Goal: Task Accomplishment & Management: Complete application form

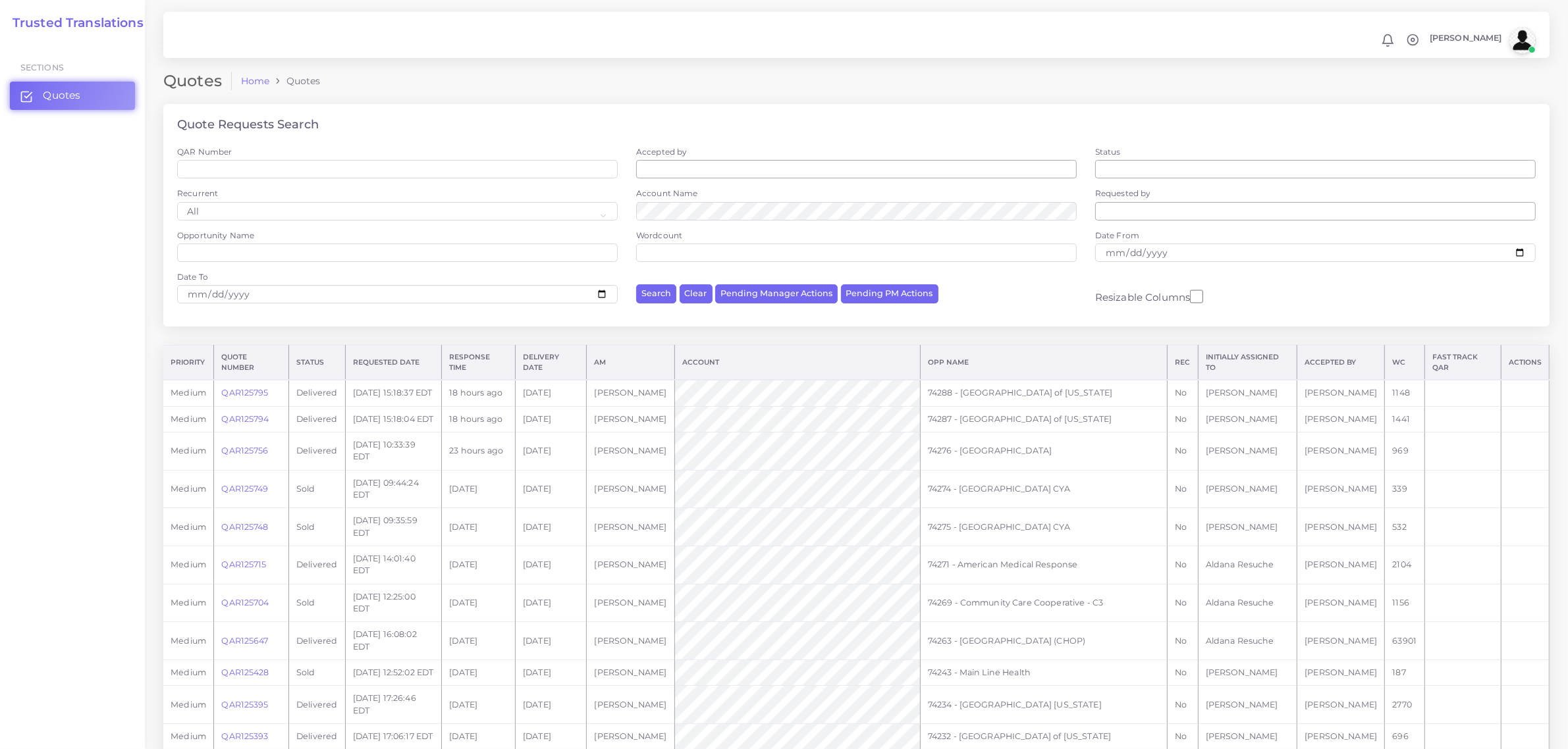
click at [732, 118] on div "Quote Requests Search" at bounding box center [856, 125] width 1386 height 42
click at [244, 455] on link "QAR125756" at bounding box center [245, 450] width 47 height 10
click at [241, 455] on link "QAR125756" at bounding box center [245, 450] width 47 height 10
click at [246, 455] on link "QAR125756" at bounding box center [245, 450] width 47 height 10
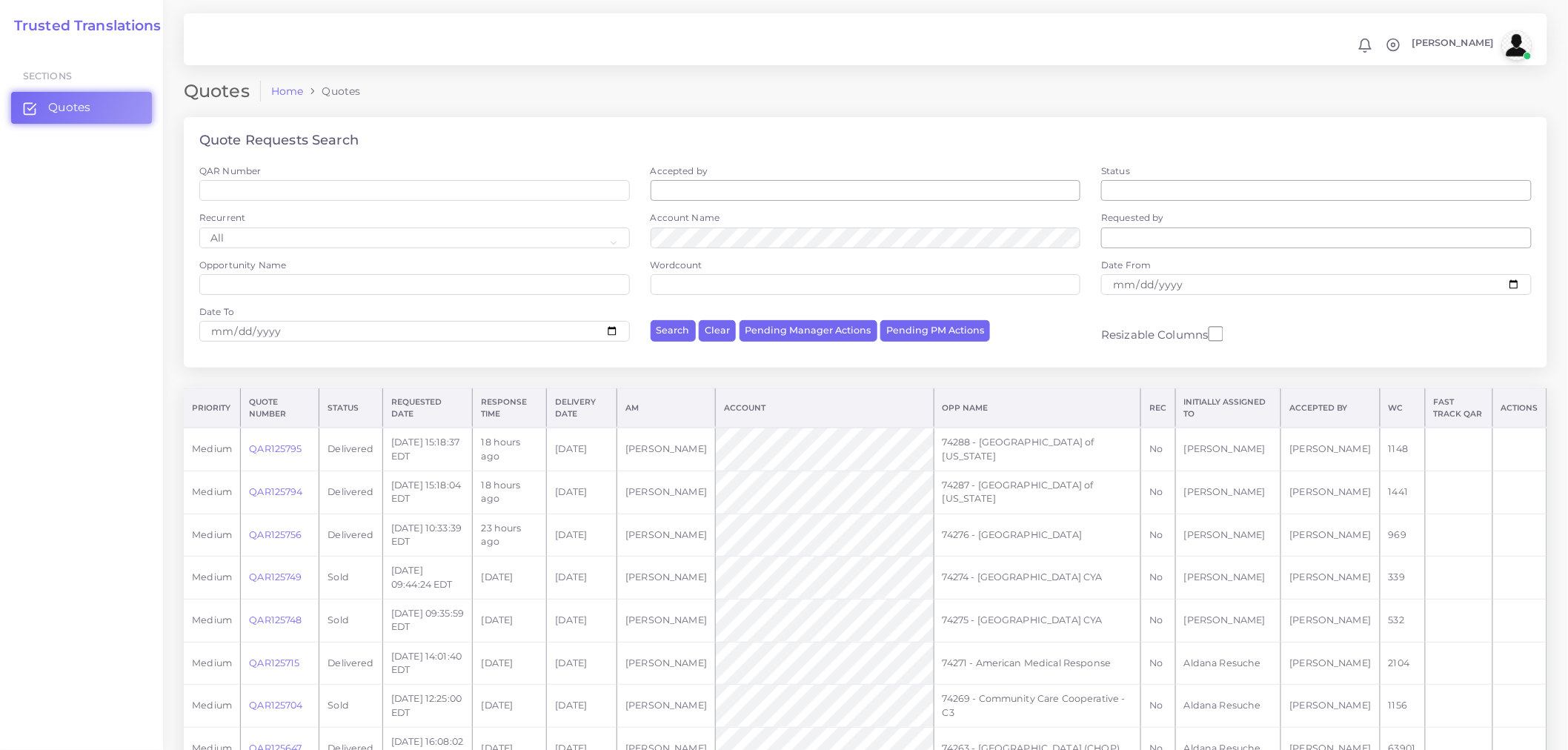
click at [291, 543] on td "QAR125756" at bounding box center [280, 534] width 79 height 43
click at [291, 538] on link "QAR125756" at bounding box center [276, 534] width 53 height 11
click at [291, 538] on link "QAR125756" at bounding box center [276, 534] width 53 height 11
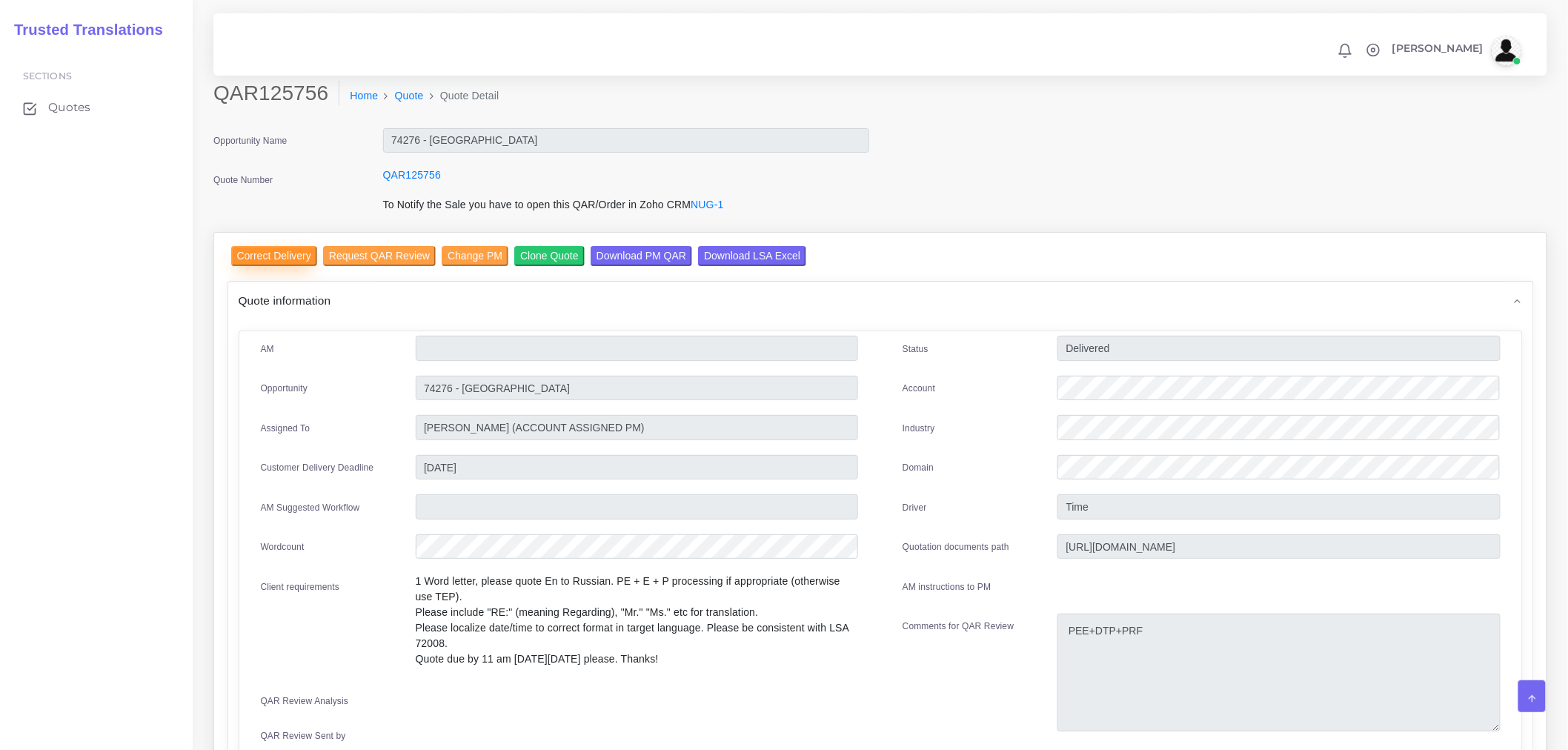
click at [283, 257] on input "Correct Delivery" at bounding box center [274, 256] width 86 height 20
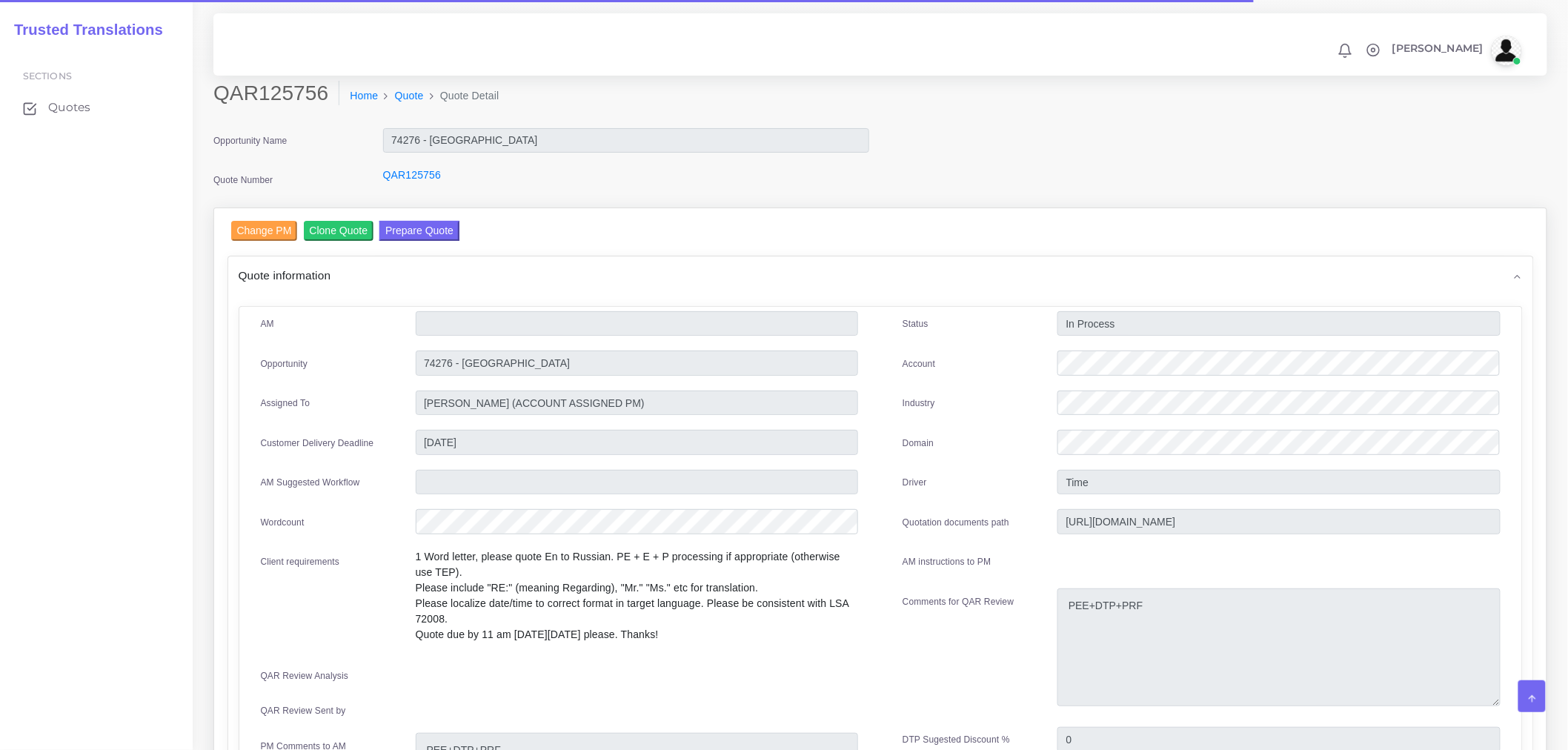
click at [484, 285] on div "Quote information" at bounding box center [881, 275] width 1305 height 38
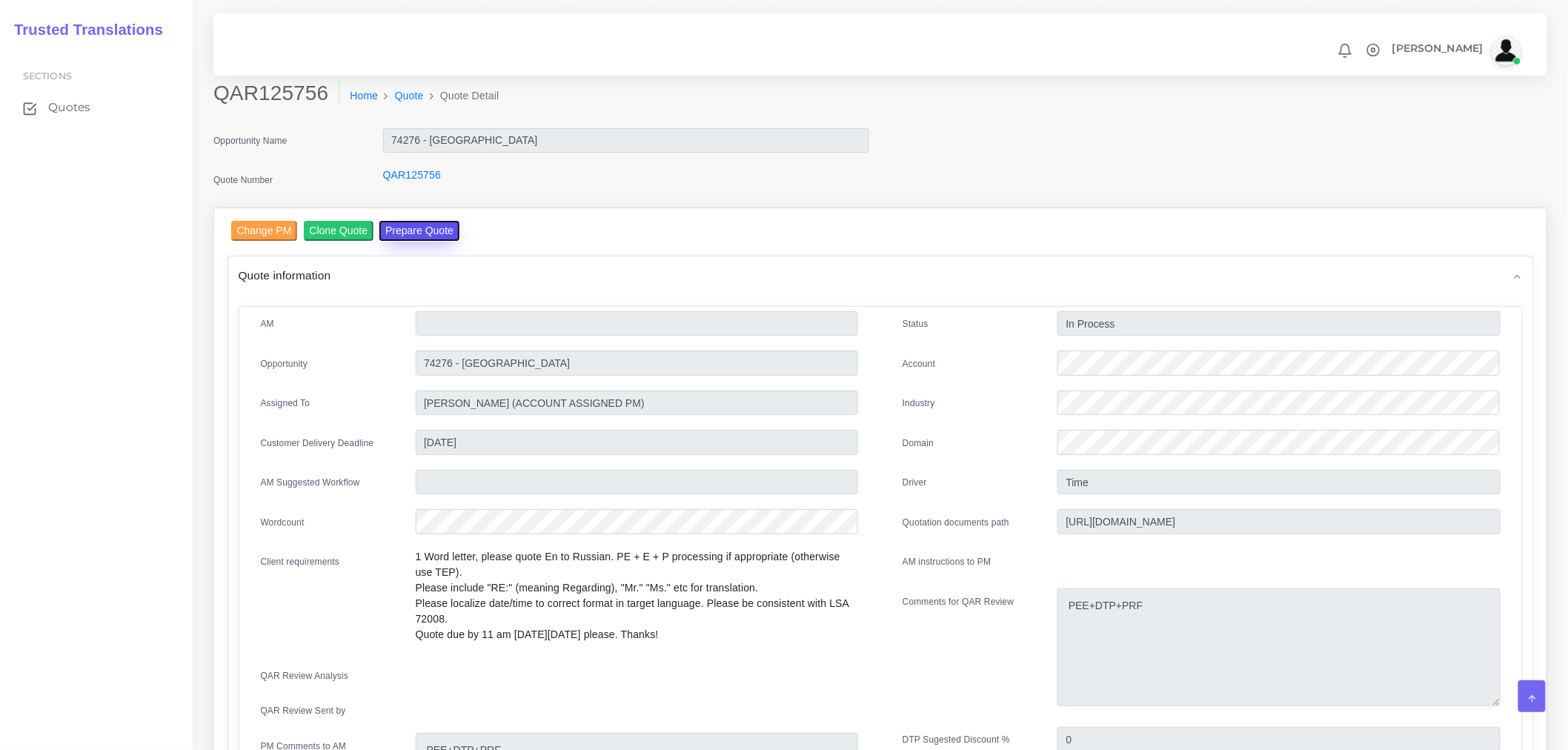
click at [404, 230] on button "Prepare Quote" at bounding box center [419, 231] width 80 height 20
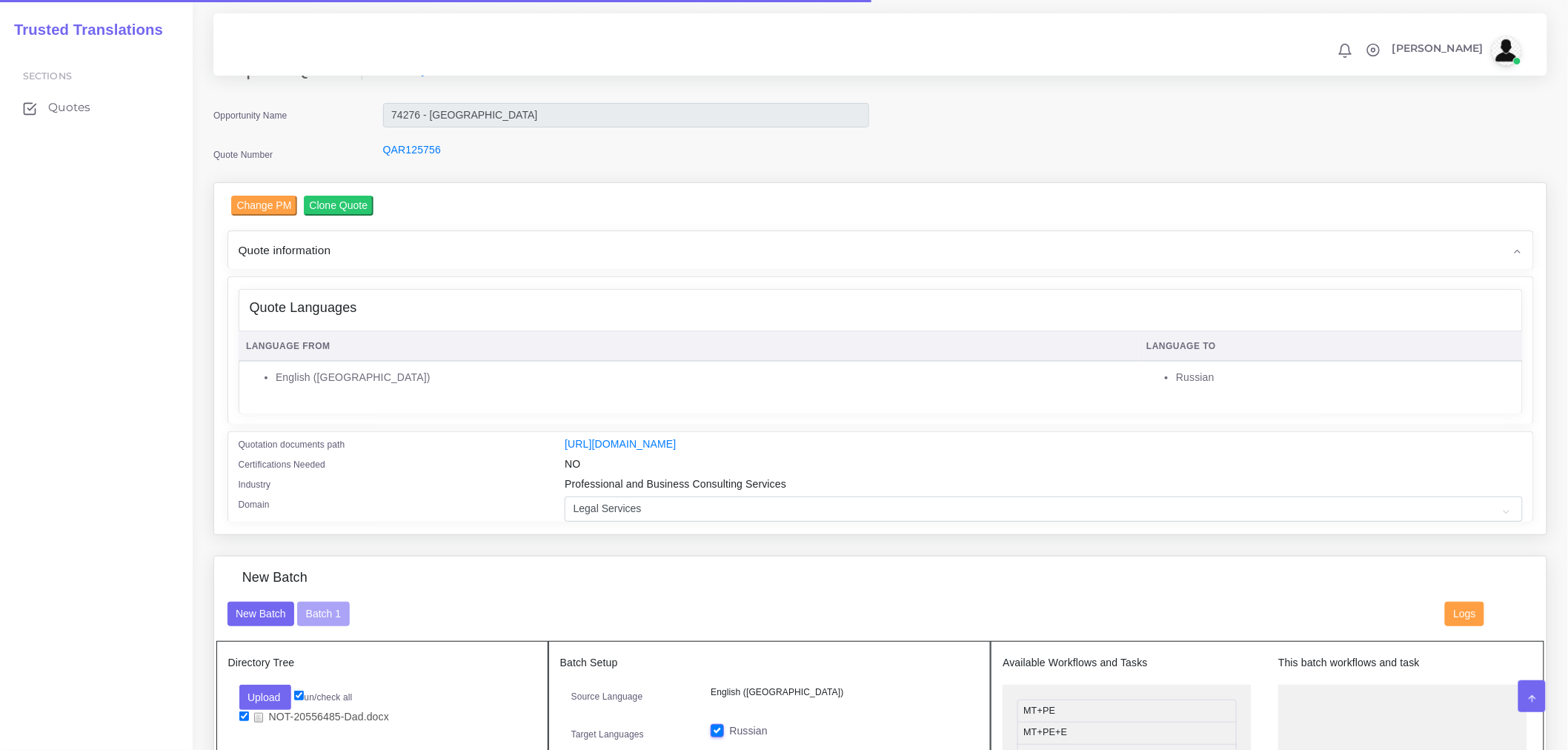
scroll to position [411, 0]
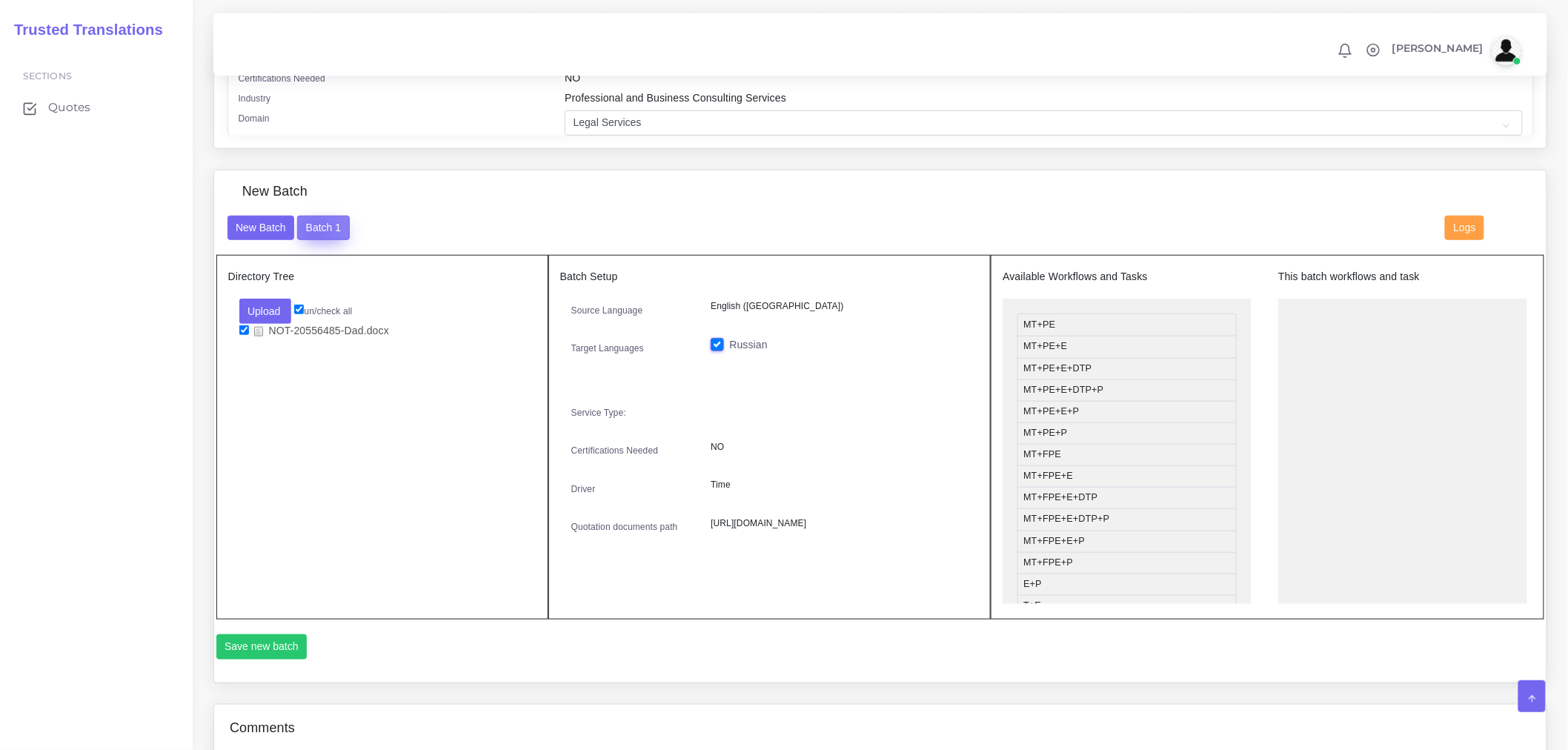
click at [315, 240] on button "Batch 1" at bounding box center [323, 228] width 52 height 25
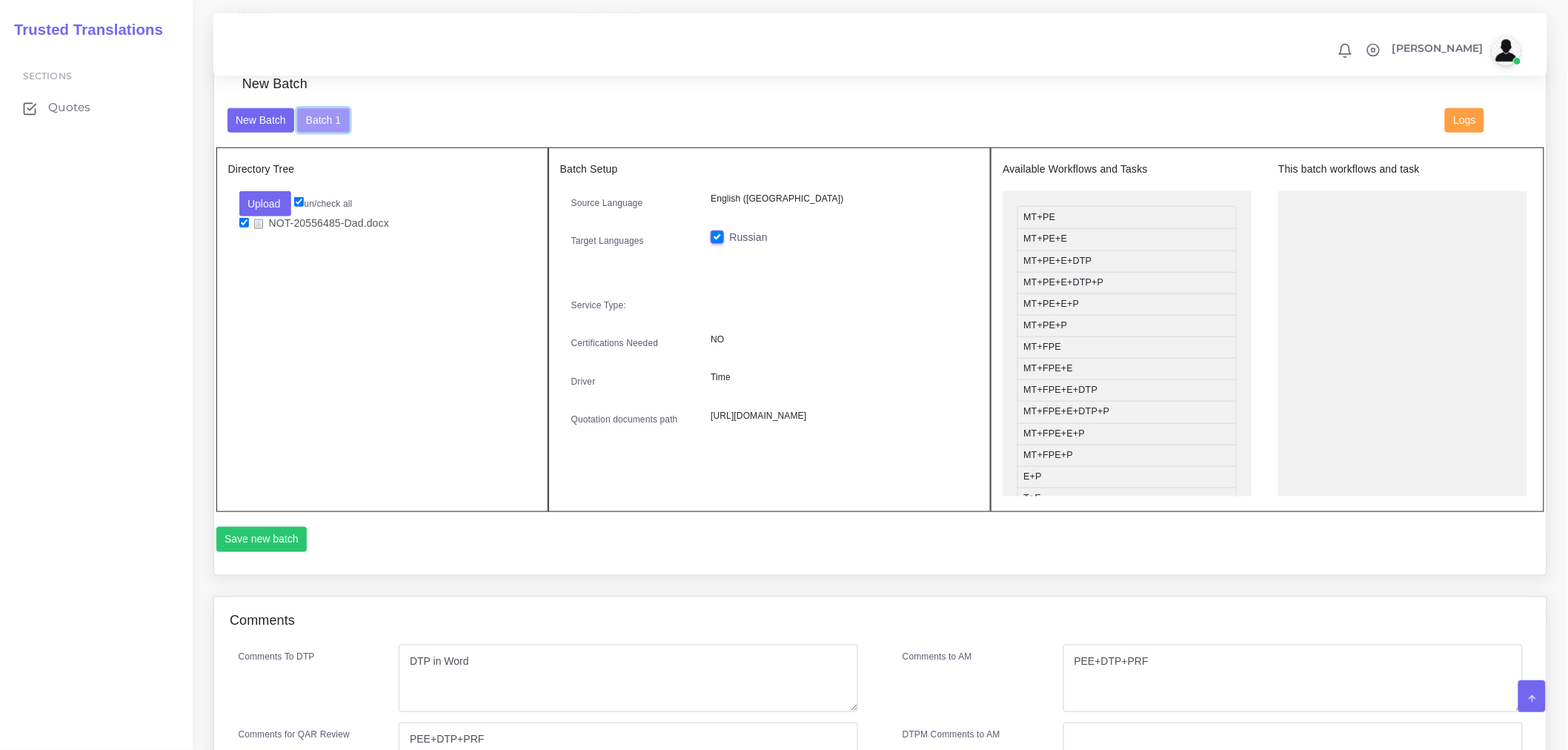
scroll to position [658, 0]
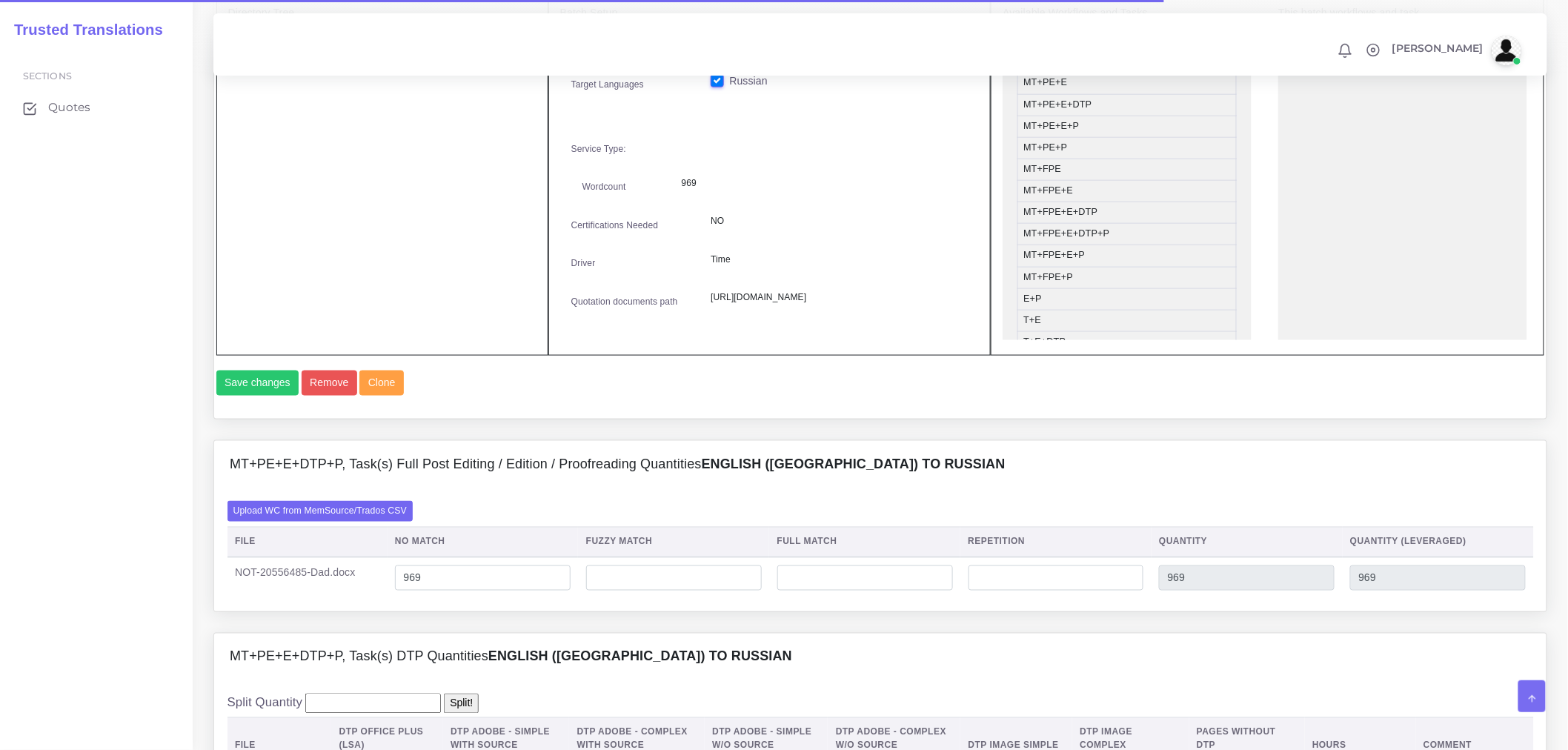
scroll to position [905, 0]
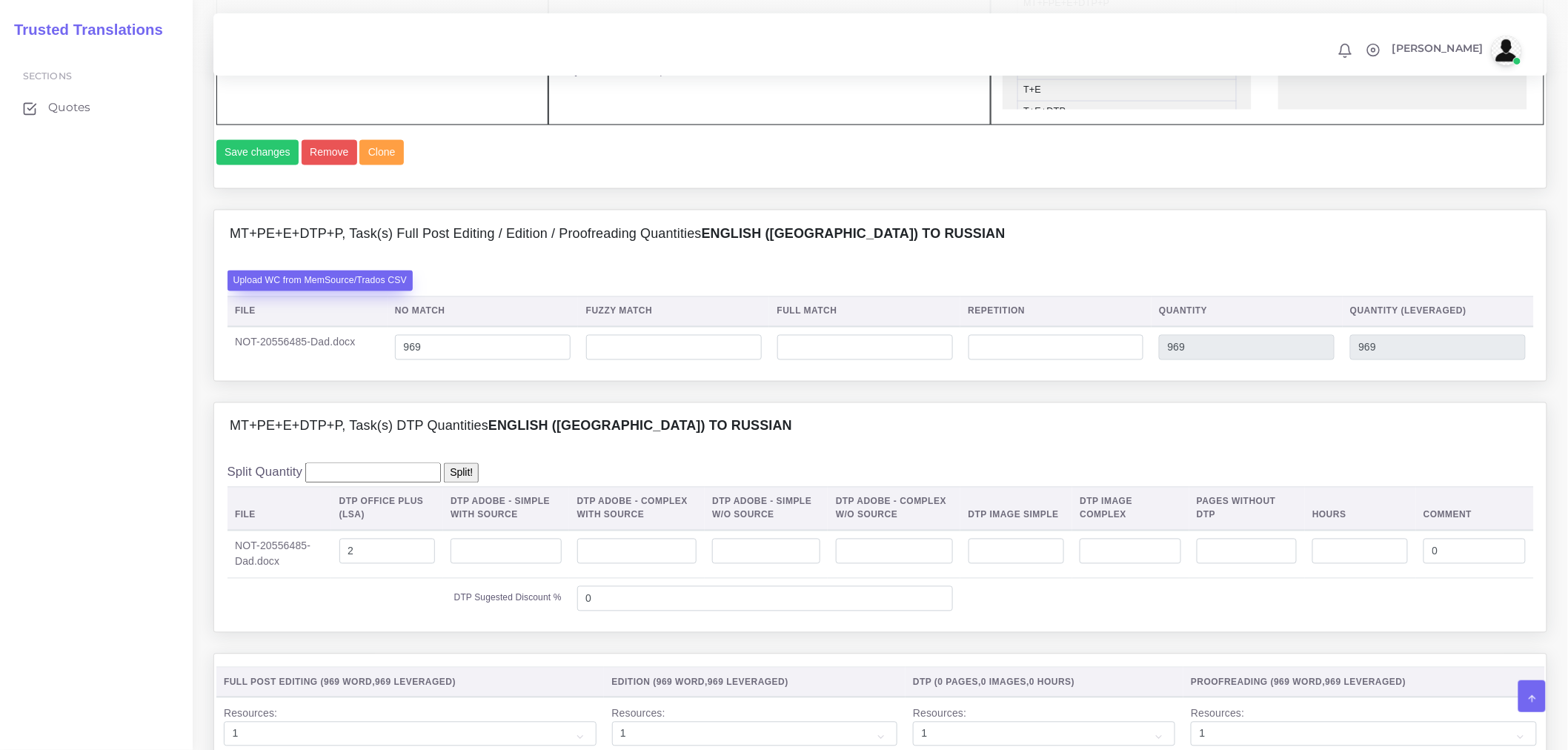
click at [360, 291] on label "Upload WC from MemSource/Trados CSV" at bounding box center [321, 280] width 186 height 20
click at [0, 0] on input "Upload WC from MemSource/Trados CSV" at bounding box center [0, 0] width 0 height 0
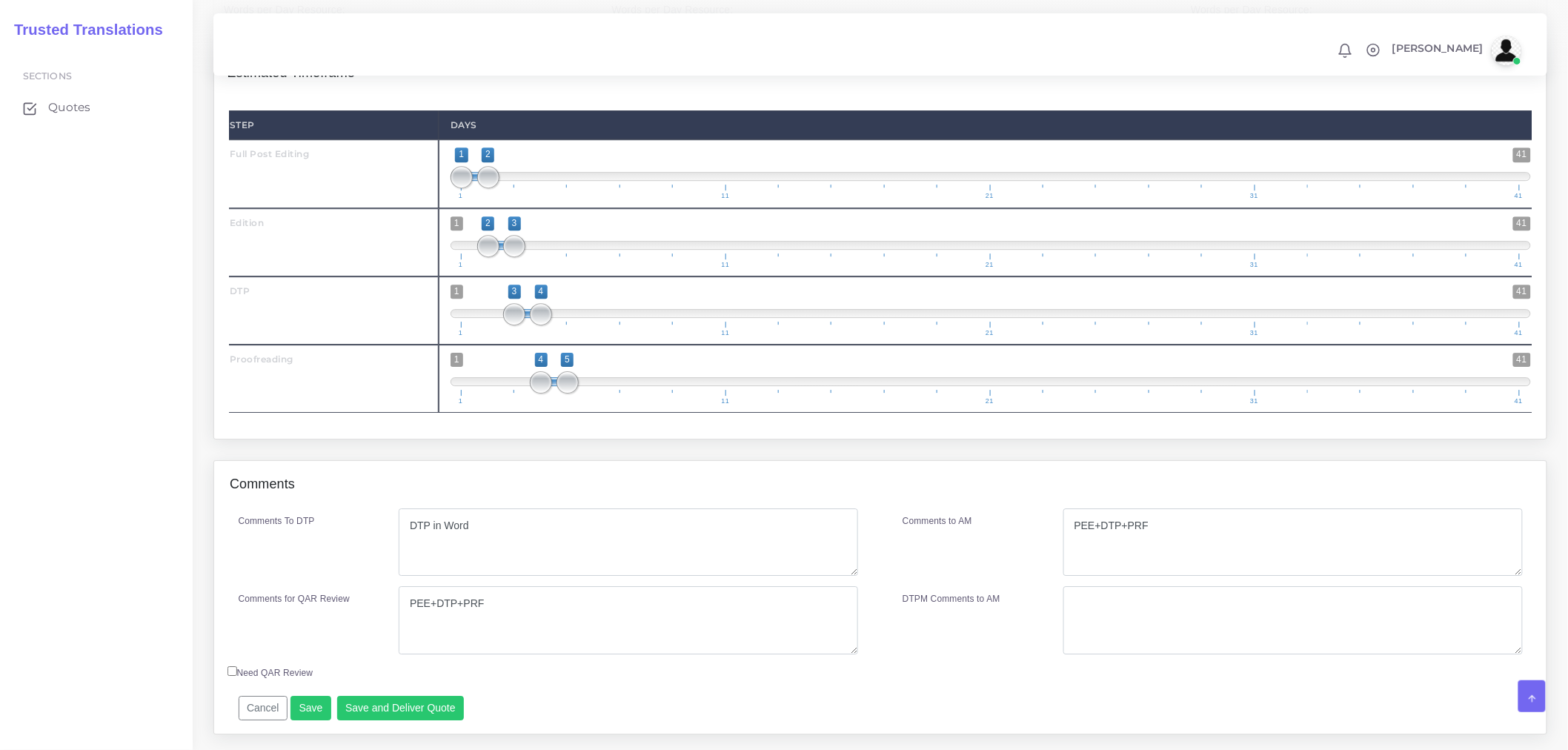
scroll to position [1789, 0]
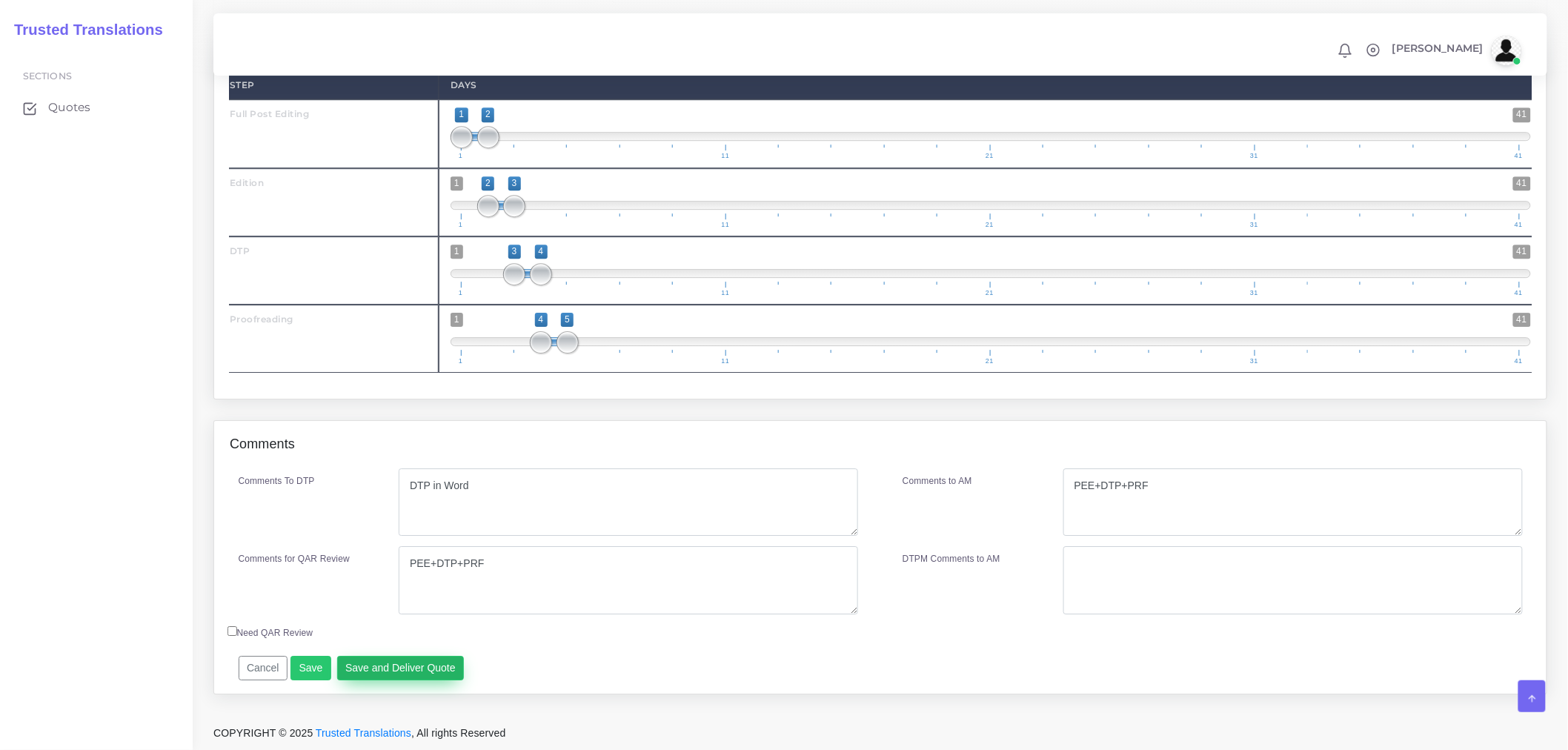
click at [413, 669] on button "Save and Deliver Quote" at bounding box center [401, 668] width 127 height 25
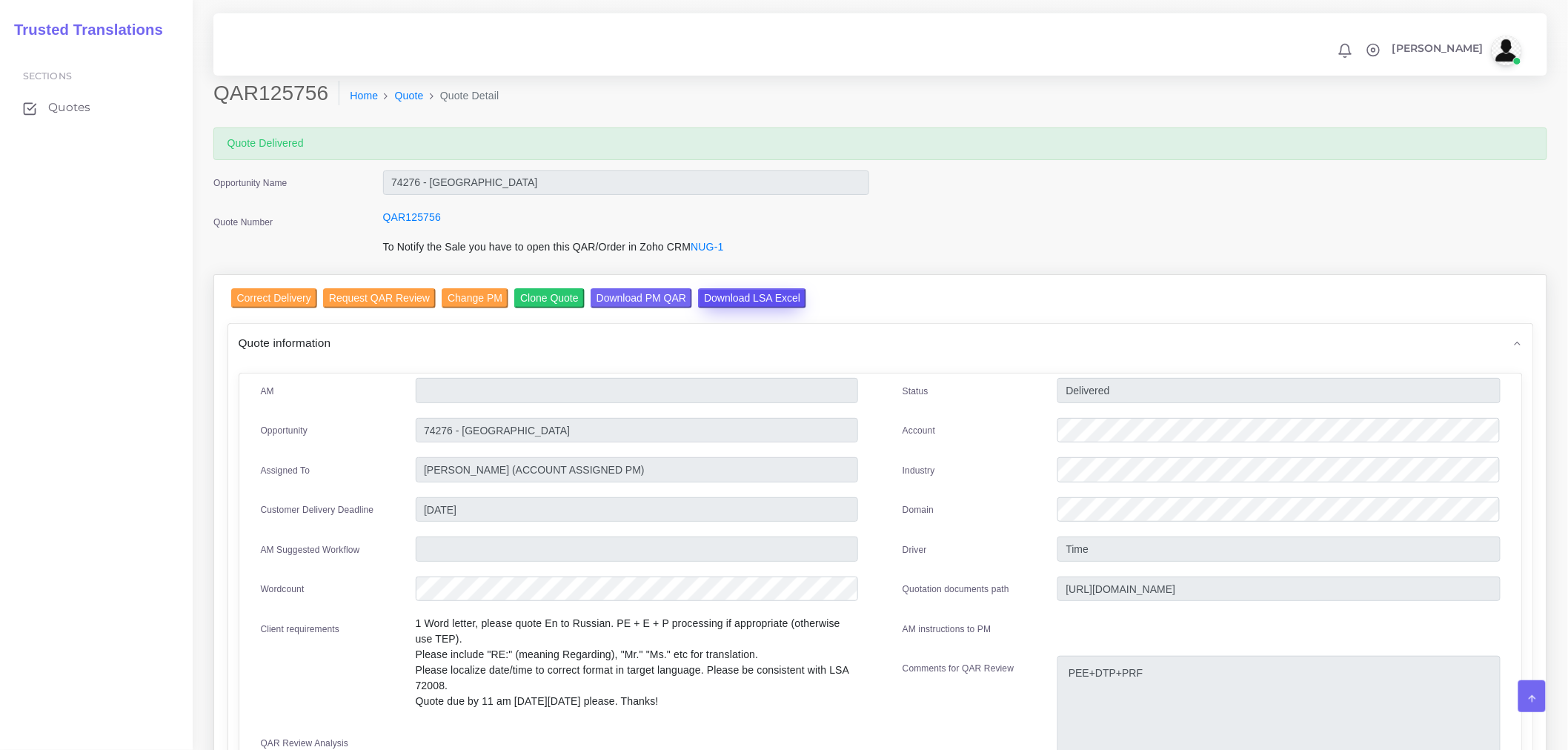
click at [744, 294] on input "Download LSA Excel" at bounding box center [752, 298] width 108 height 20
click at [261, 289] on input "Correct Delivery" at bounding box center [274, 298] width 86 height 20
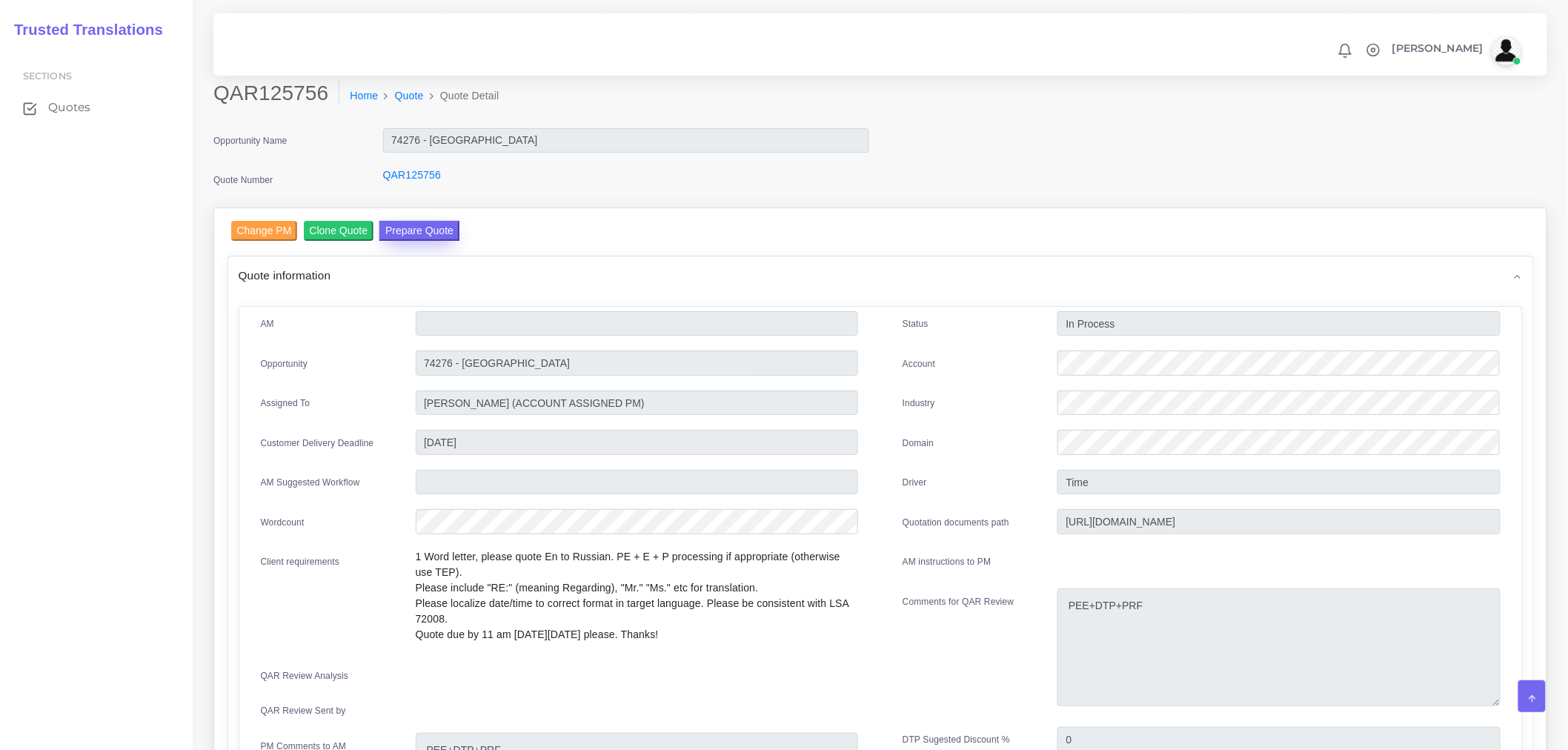
click at [403, 233] on button "Prepare Quote" at bounding box center [419, 231] width 80 height 20
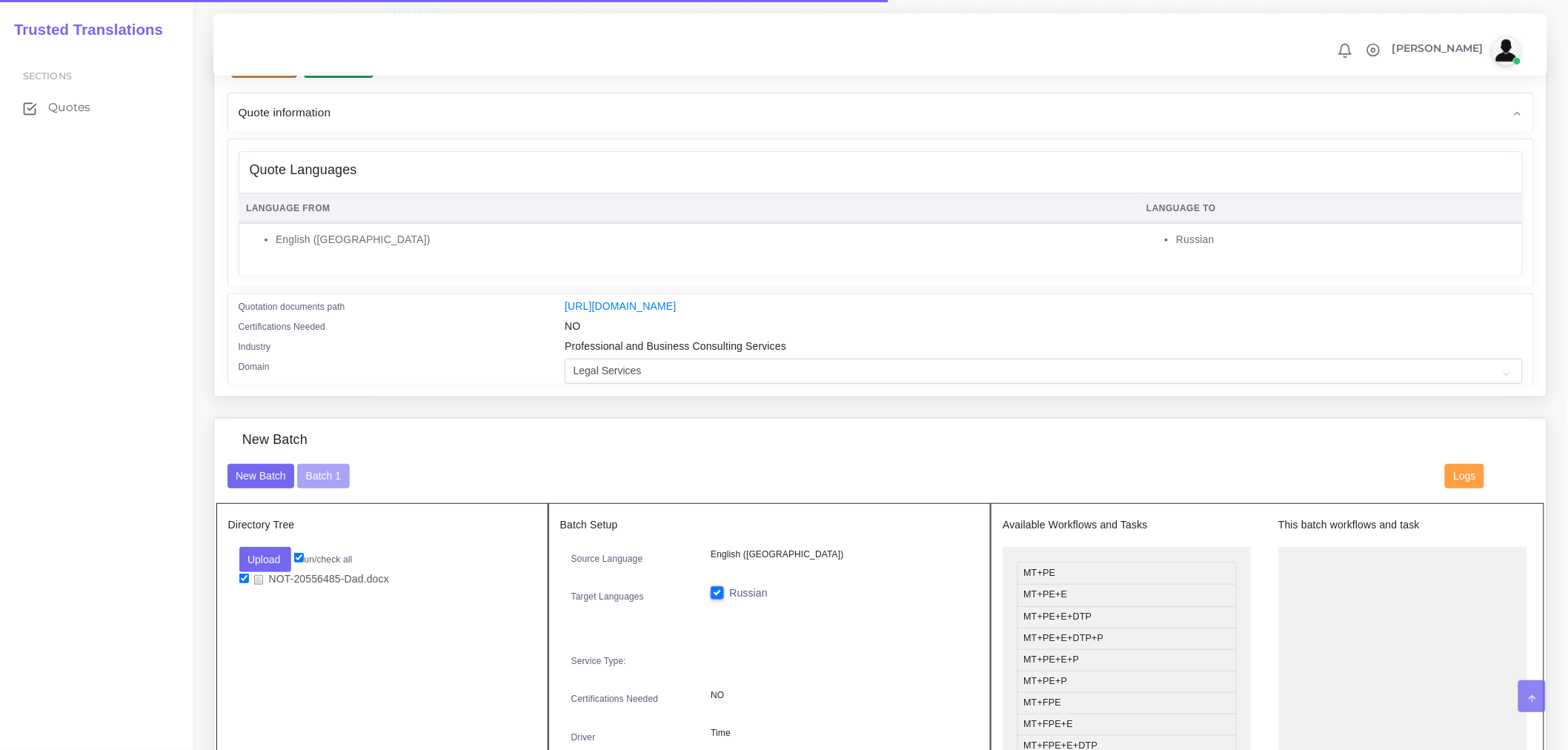
scroll to position [164, 0]
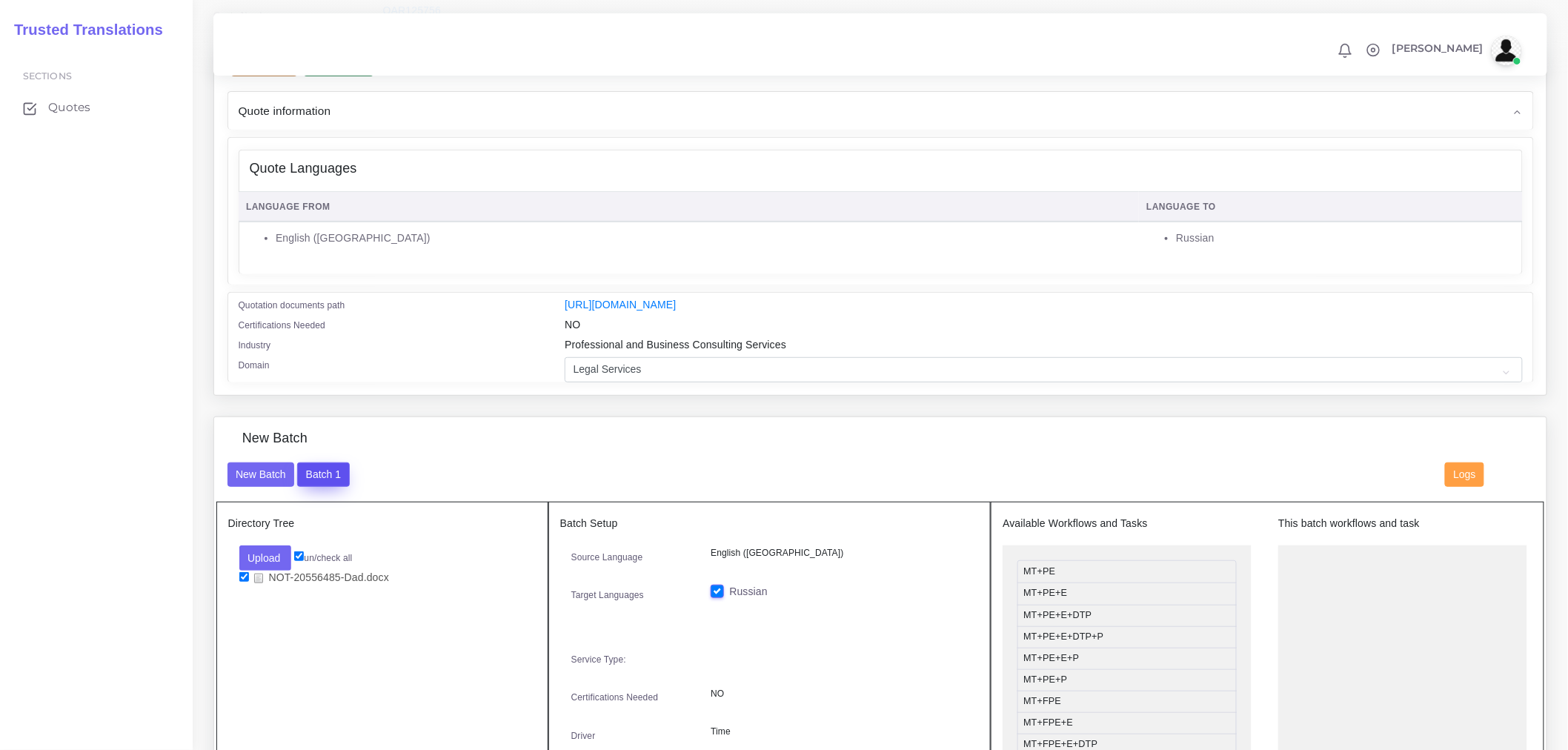
click at [335, 487] on button "Batch 1" at bounding box center [323, 475] width 52 height 25
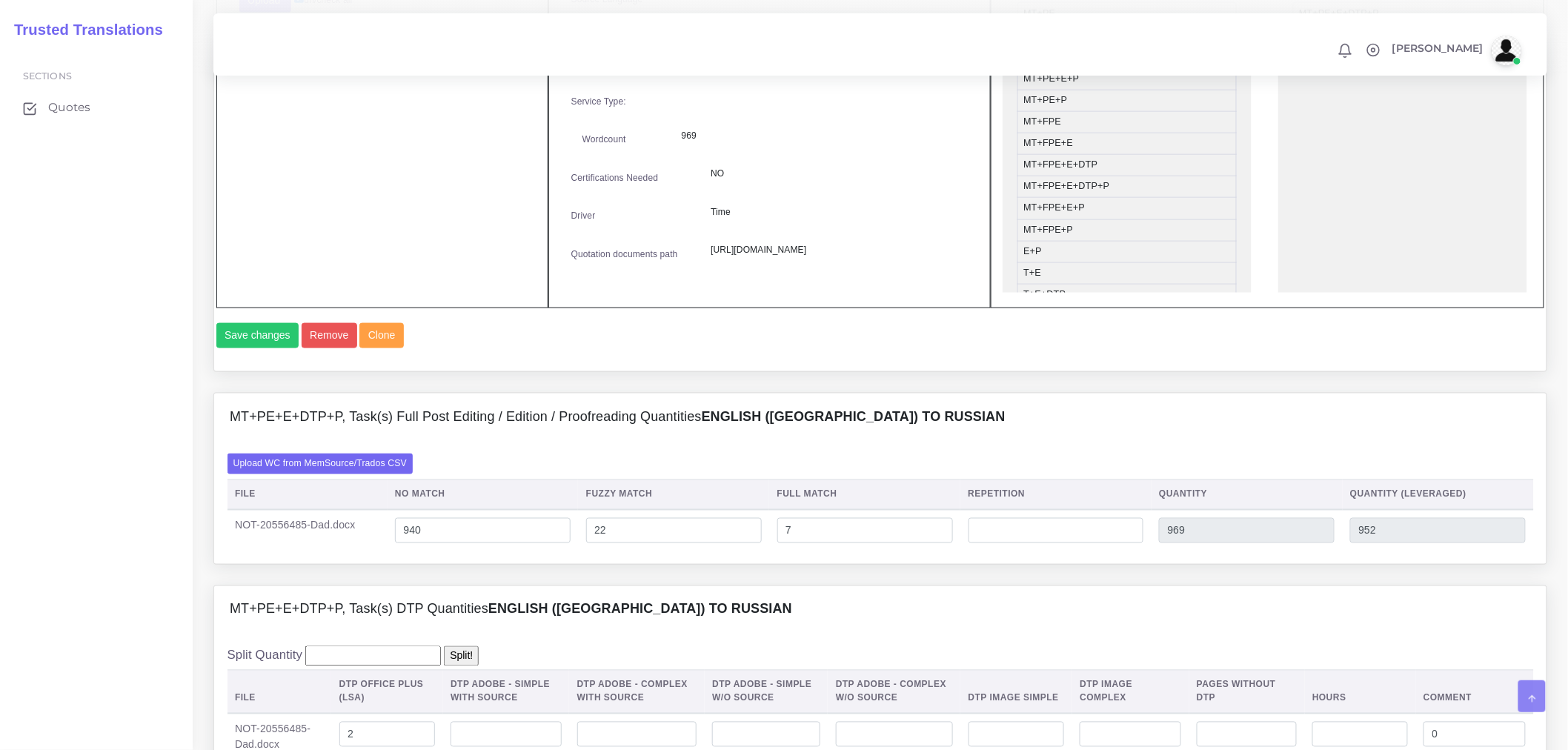
scroll to position [823, 0]
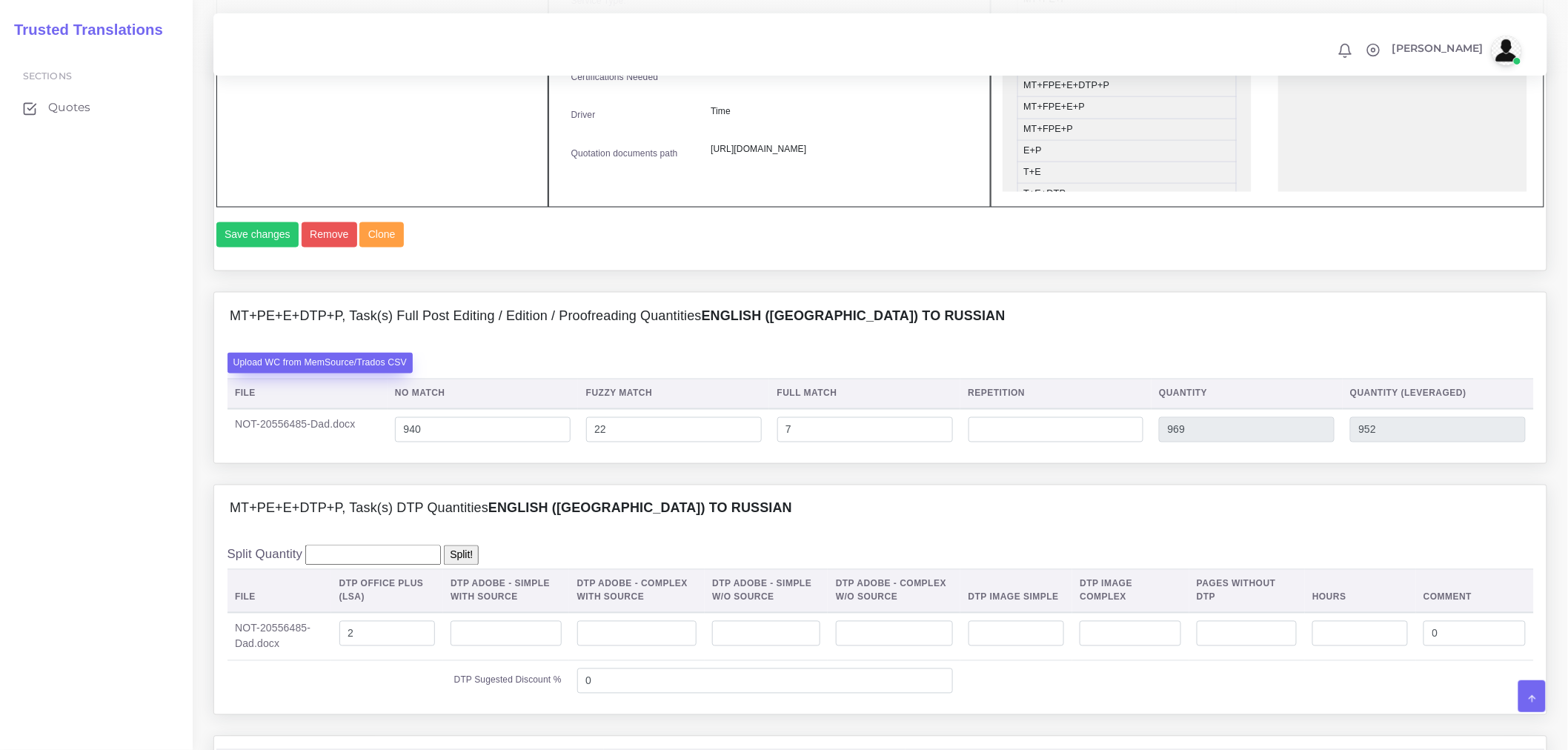
click at [385, 372] on label "Upload WC from MemSource/Trados CSV" at bounding box center [321, 363] width 186 height 20
click at [0, 0] on input "Upload WC from MemSource/Trados CSV" at bounding box center [0, 0] width 0 height 0
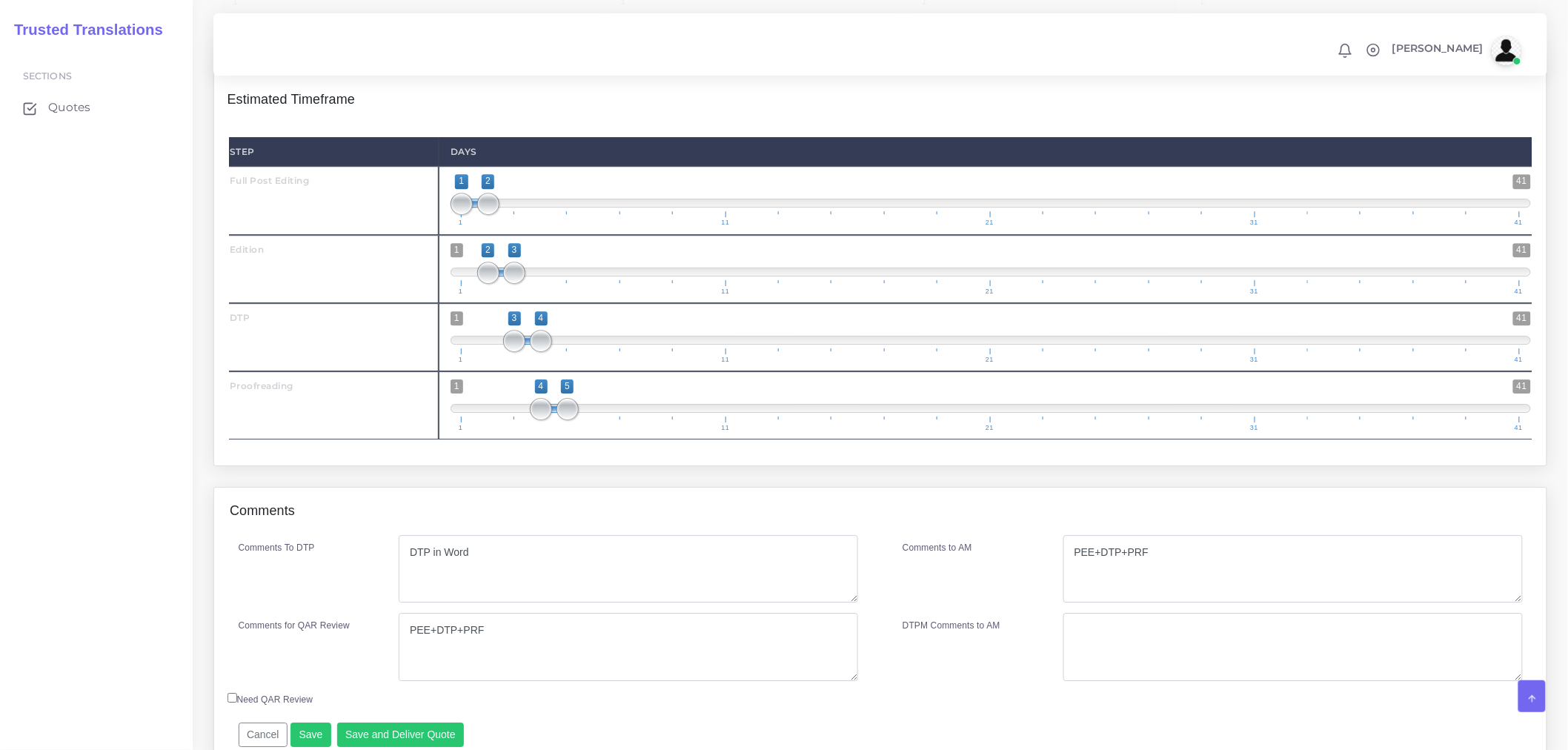
scroll to position [1789, 0]
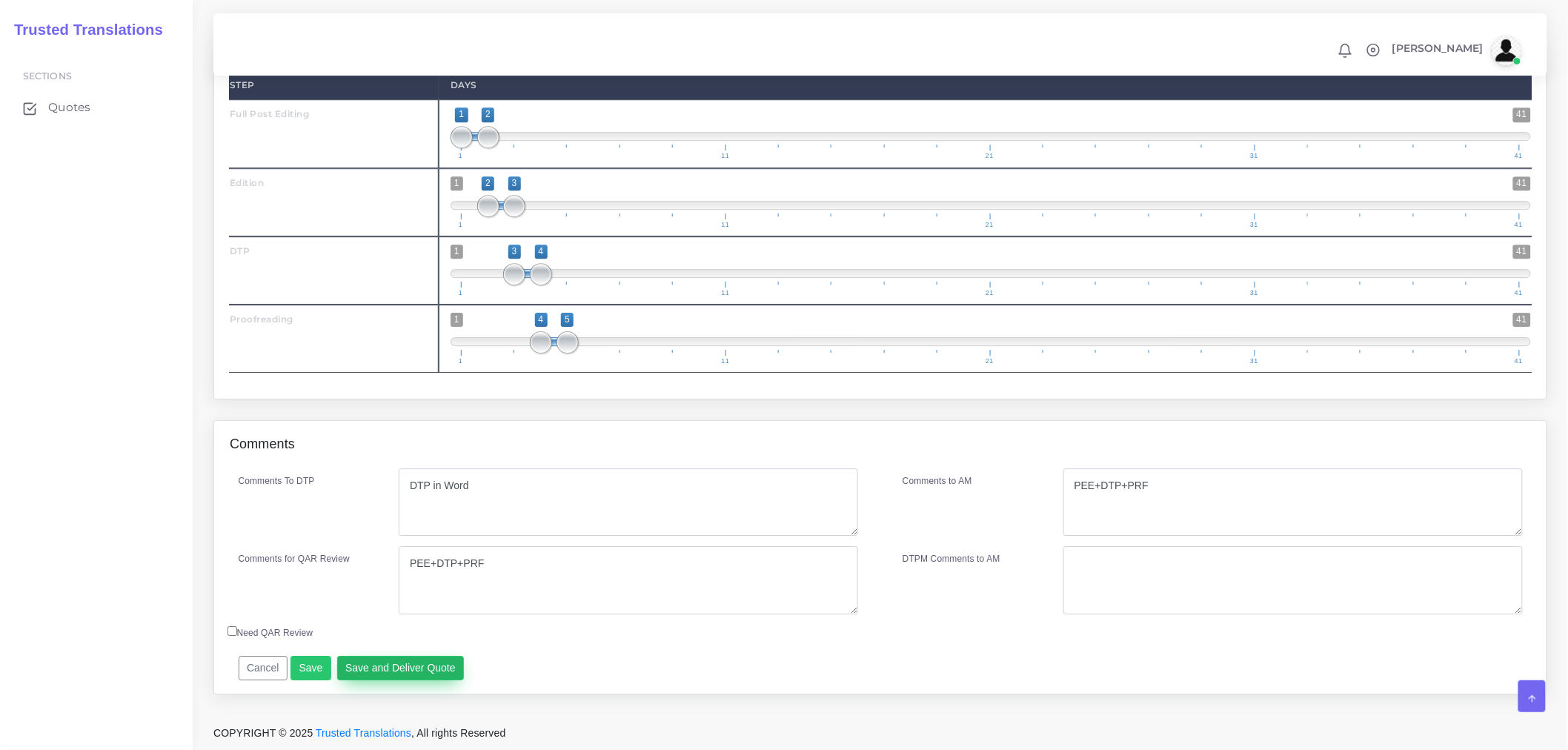
click at [405, 670] on button "Save and Deliver Quote" at bounding box center [401, 668] width 127 height 25
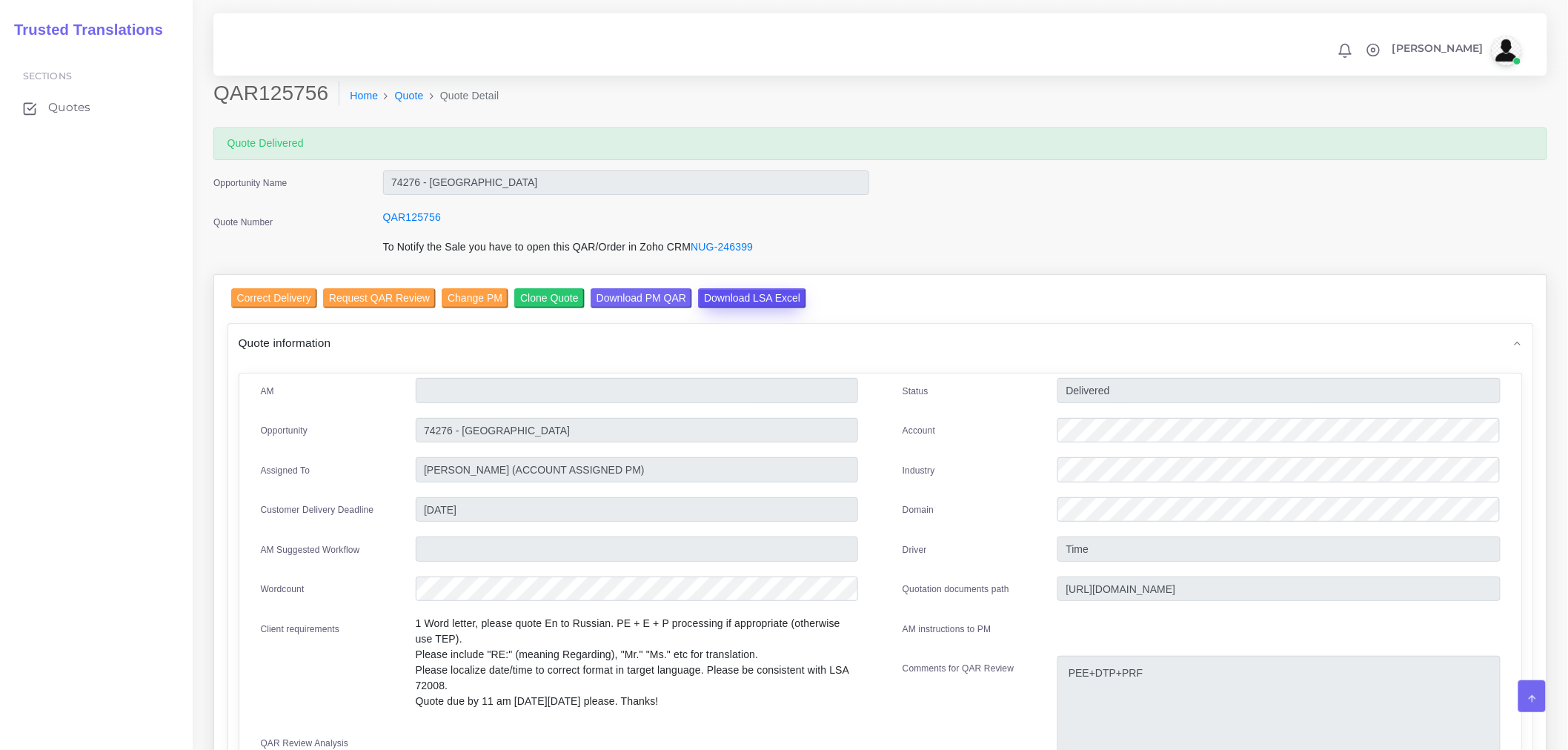
click at [720, 301] on input "Download LSA Excel" at bounding box center [752, 298] width 108 height 20
